Goal: Transaction & Acquisition: Subscribe to service/newsletter

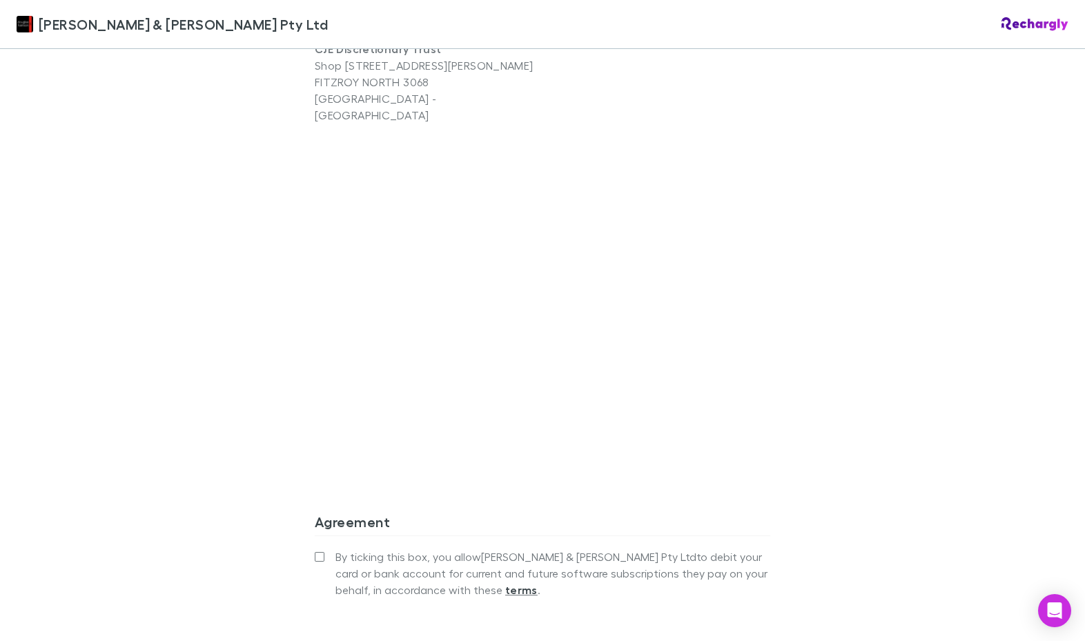
scroll to position [1104, 0]
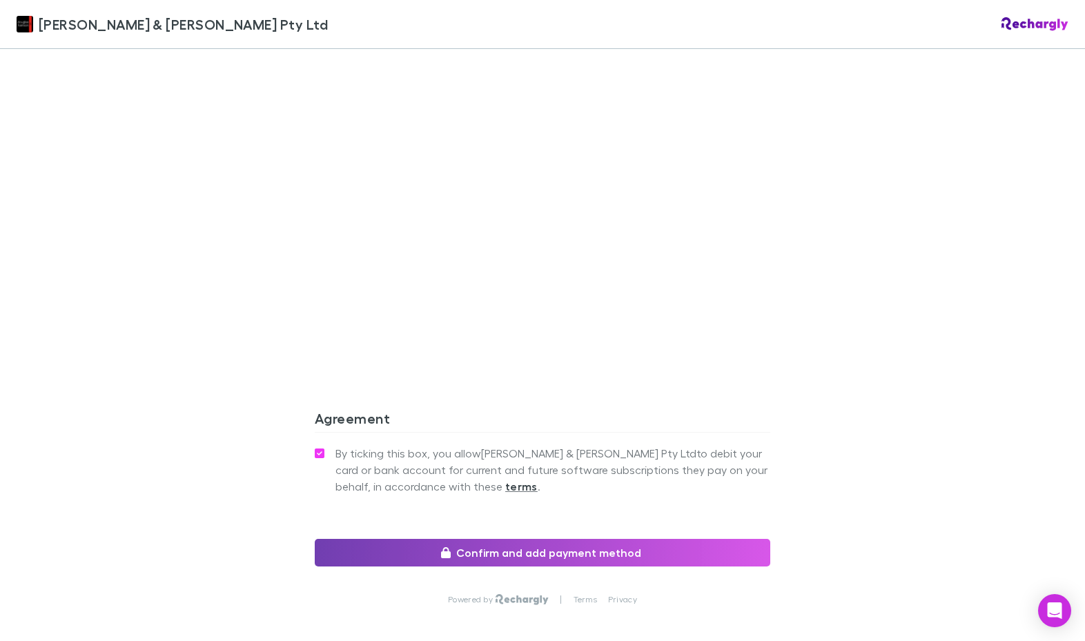
click at [552, 539] on button "Confirm and add payment method" at bounding box center [543, 553] width 456 height 28
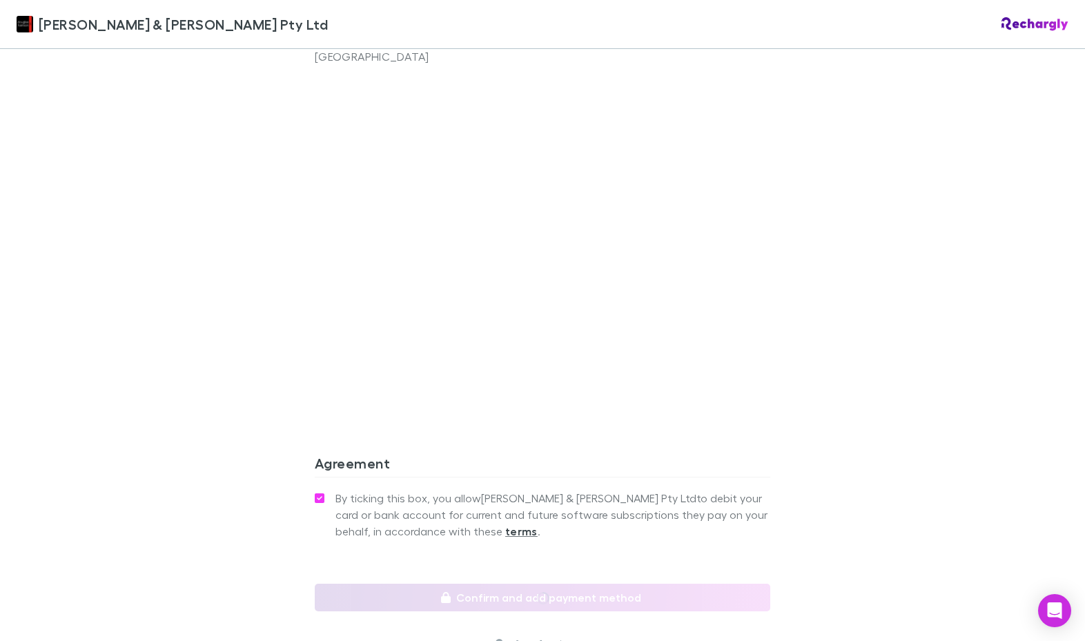
scroll to position [1035, 0]
